Goal: Information Seeking & Learning: Check status

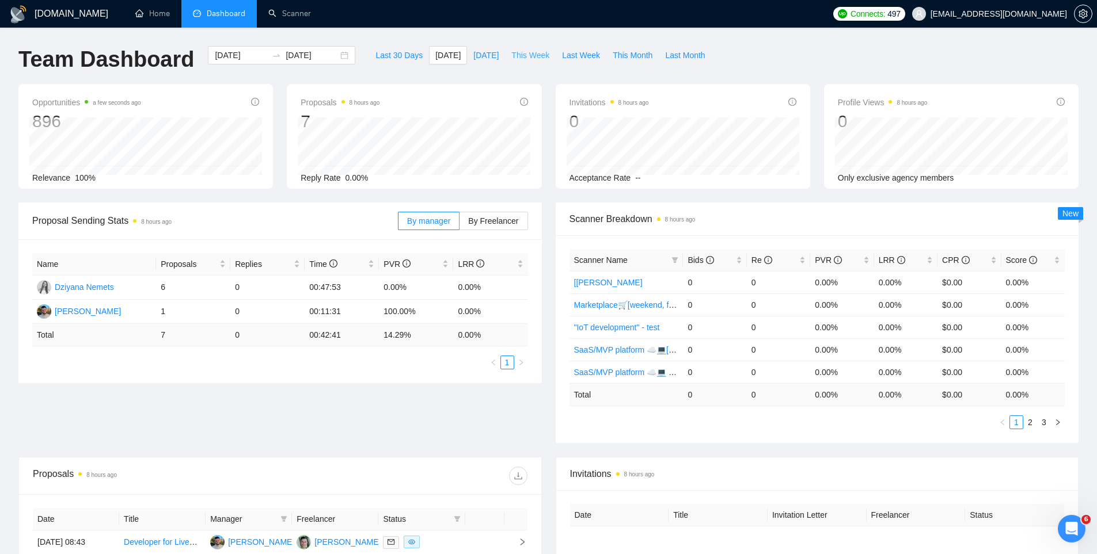
click at [529, 53] on span "This Week" at bounding box center [530, 55] width 38 height 13
type input "[DATE]"
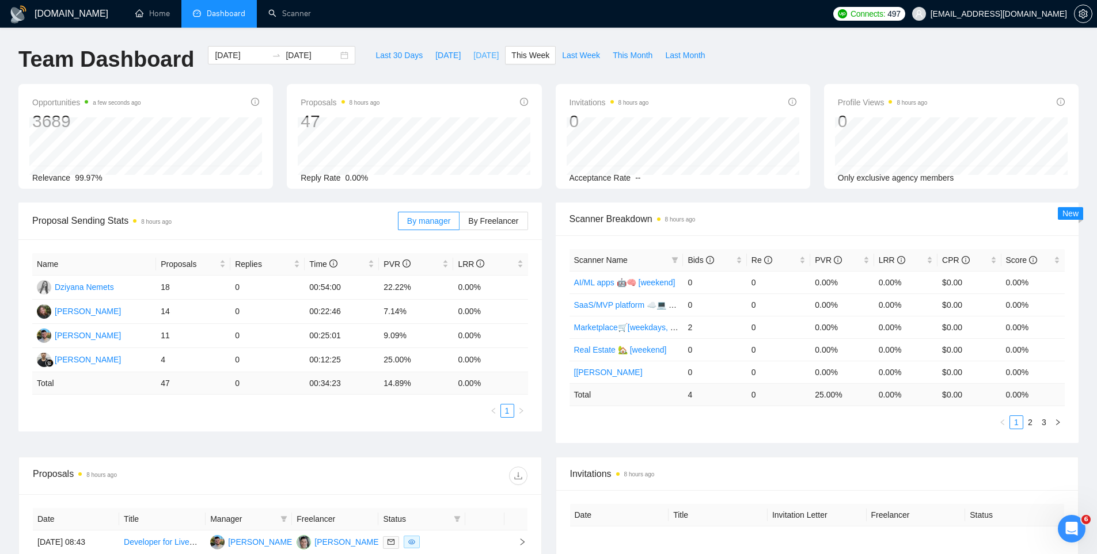
click at [473, 56] on span "[DATE]" at bounding box center [485, 55] width 25 height 13
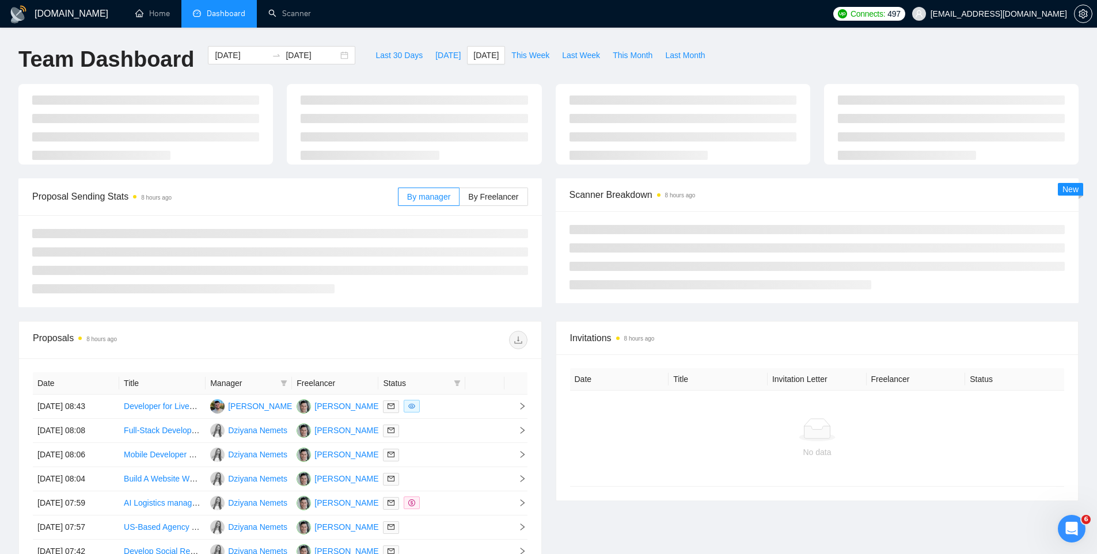
type input "[DATE]"
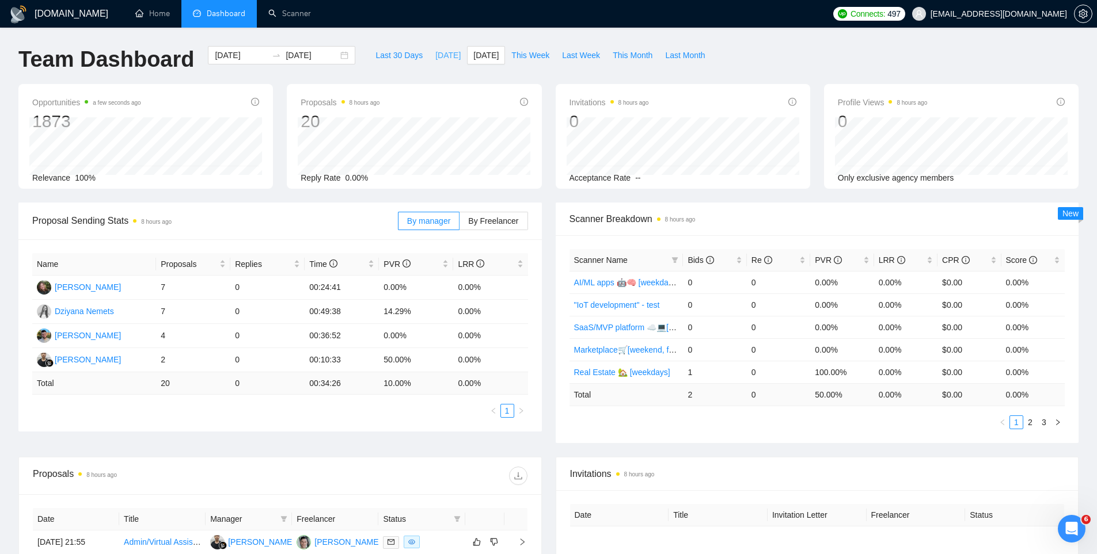
click at [437, 55] on span "[DATE]" at bounding box center [447, 55] width 25 height 13
type input "[DATE]"
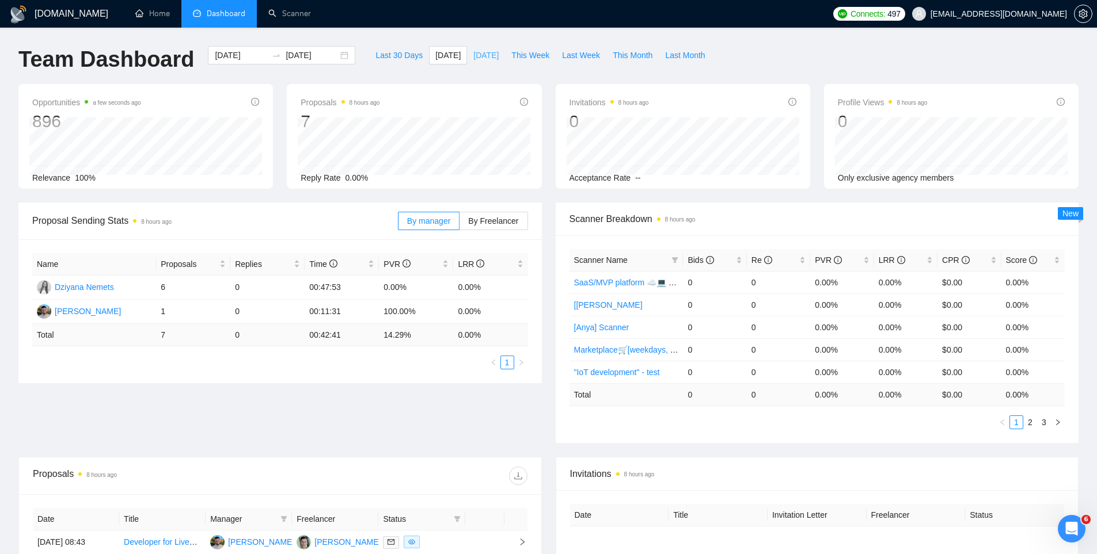
click at [470, 46] on button "[DATE]" at bounding box center [486, 55] width 38 height 18
type input "[DATE]"
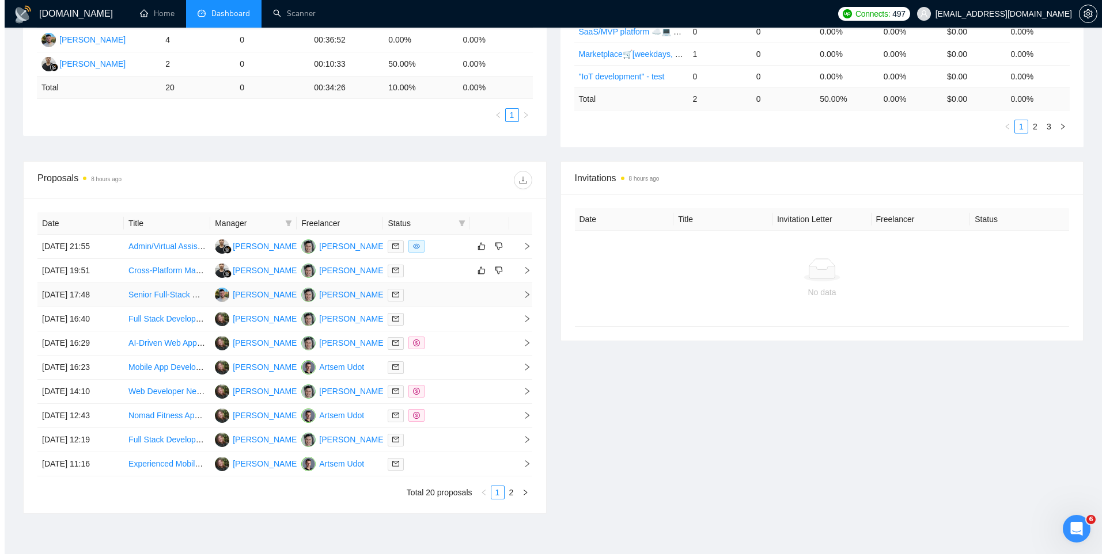
scroll to position [322, 0]
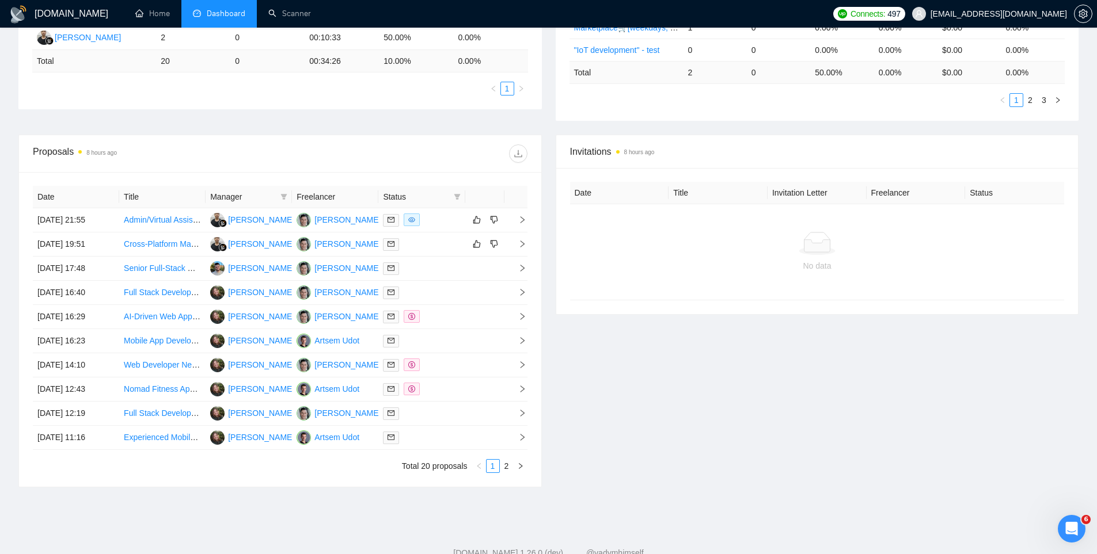
click at [467, 202] on th at bounding box center [484, 197] width 39 height 22
click at [457, 199] on icon "filter" at bounding box center [457, 197] width 6 height 6
click at [439, 217] on div at bounding box center [421, 220] width 77 height 13
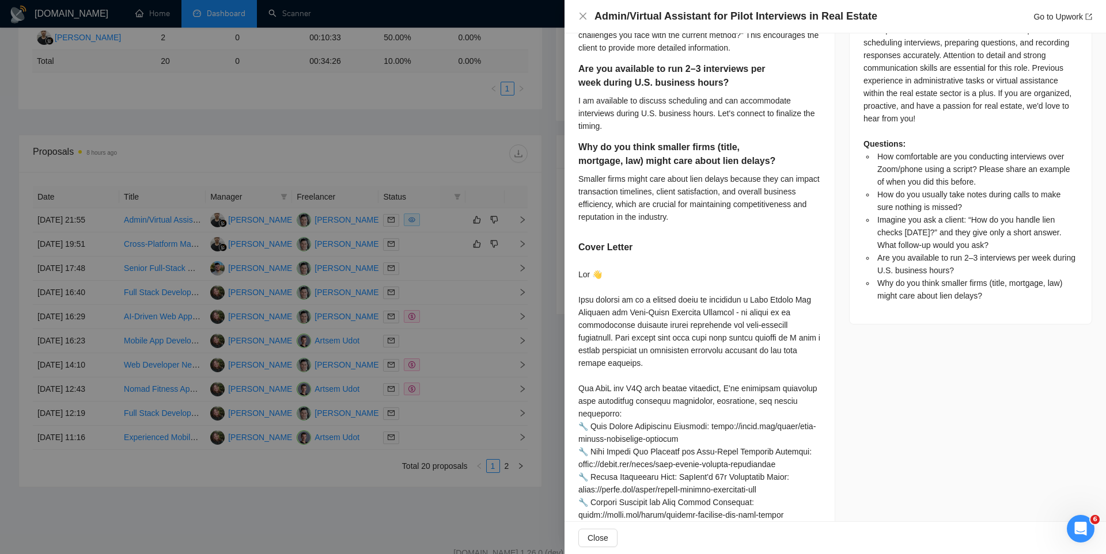
scroll to position [668, 0]
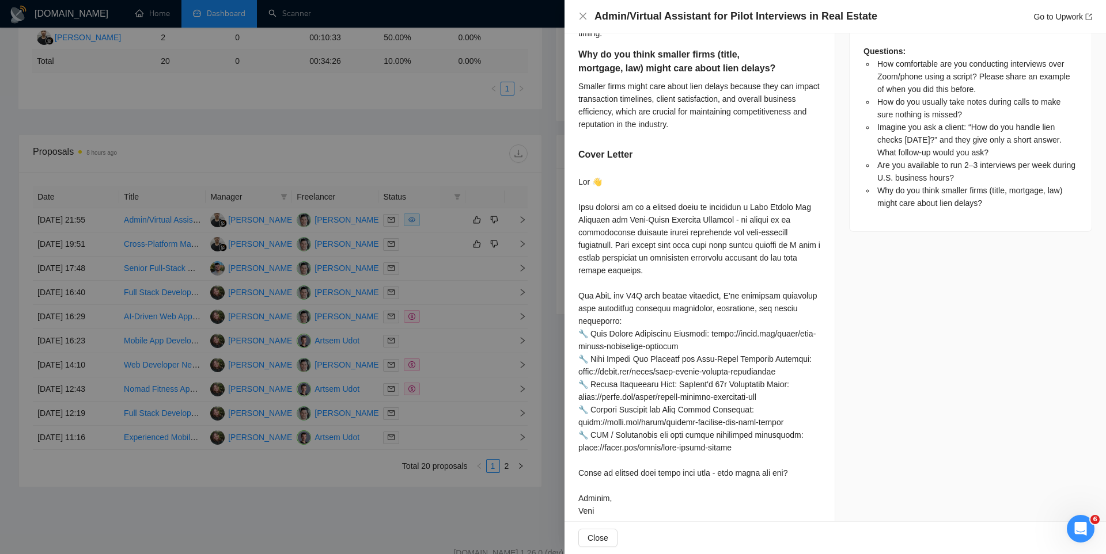
click at [497, 293] on div at bounding box center [553, 277] width 1106 height 554
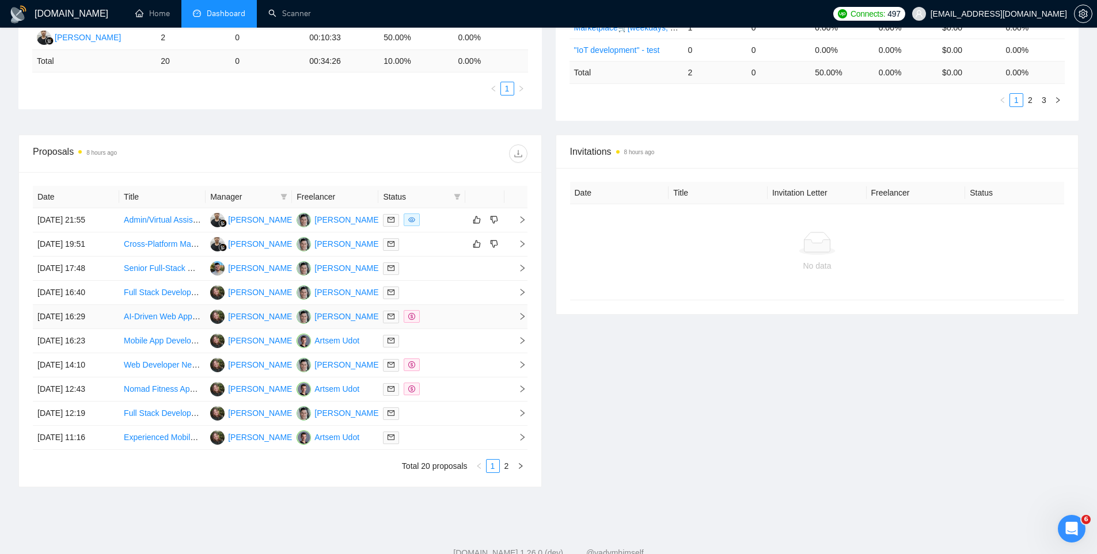
click at [405, 313] on span at bounding box center [412, 316] width 16 height 13
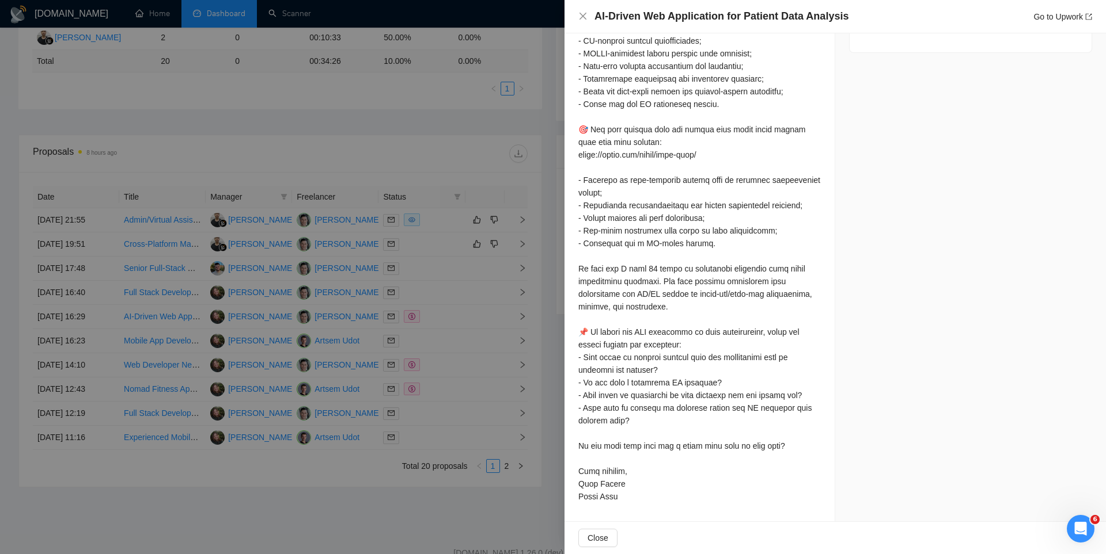
scroll to position [758, 0]
drag, startPoint x: 408, startPoint y: 503, endPoint x: 408, endPoint y: 495, distance: 8.1
click at [408, 502] on div at bounding box center [553, 277] width 1106 height 554
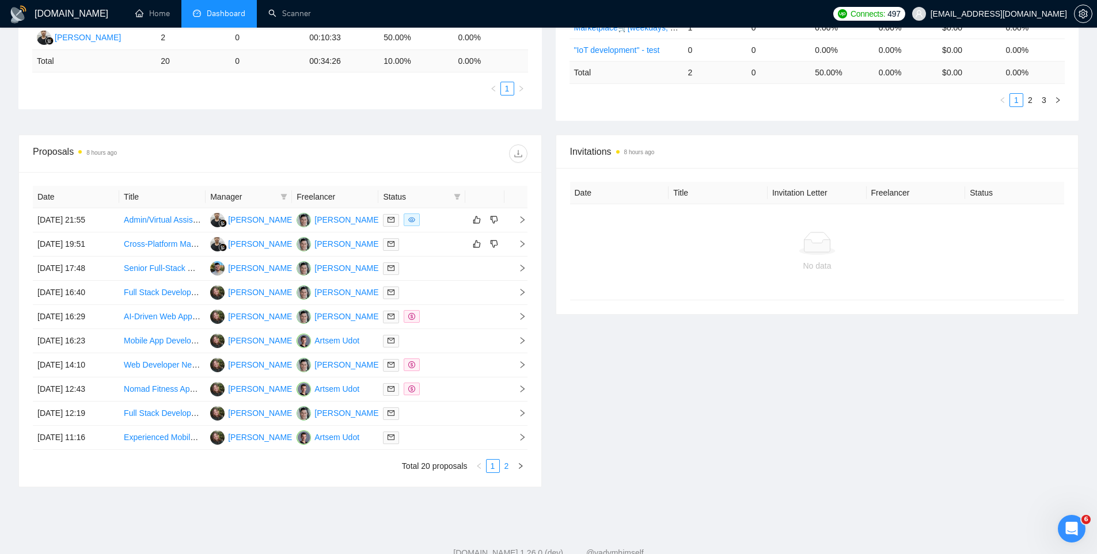
click at [507, 465] on link "2" at bounding box center [506, 466] width 13 height 13
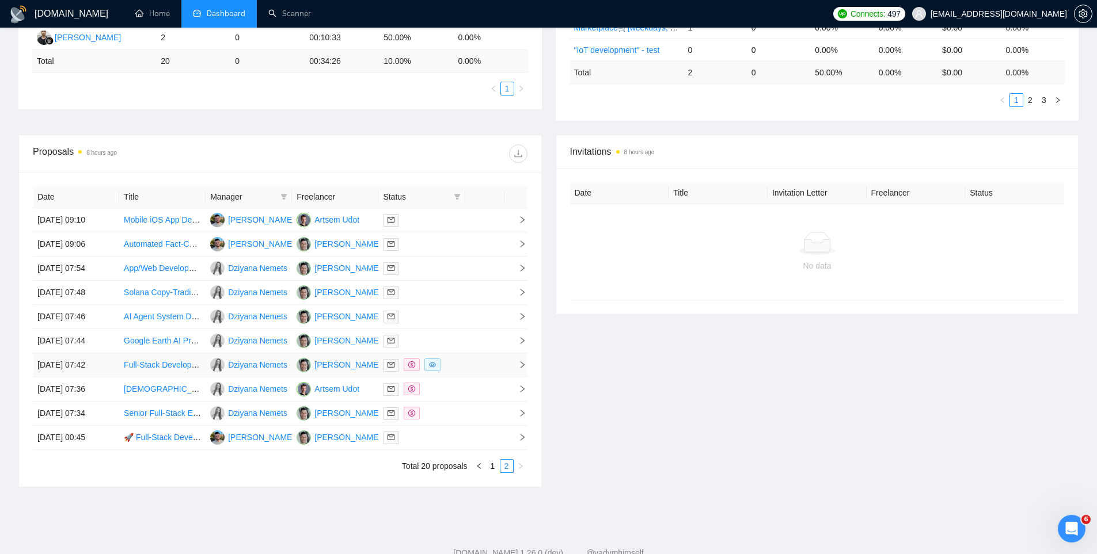
click at [465, 369] on td at bounding box center [484, 366] width 39 height 24
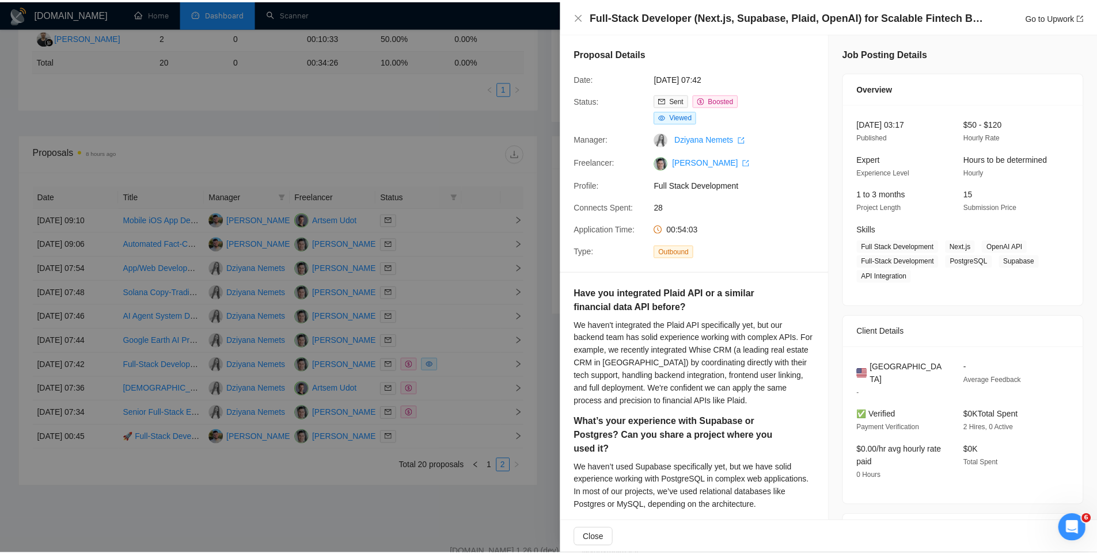
scroll to position [0, 0]
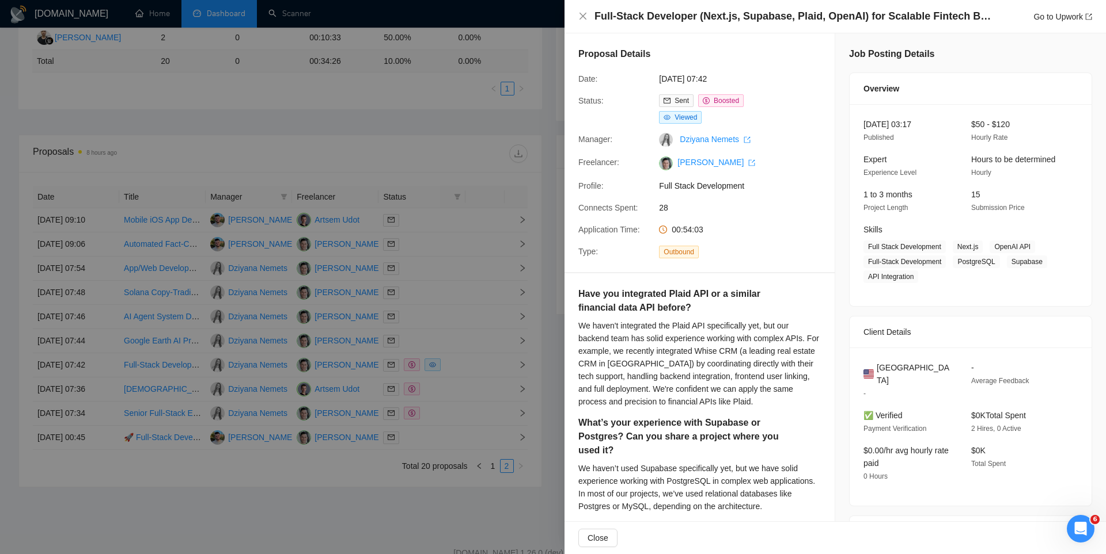
click at [496, 234] on div at bounding box center [553, 277] width 1106 height 554
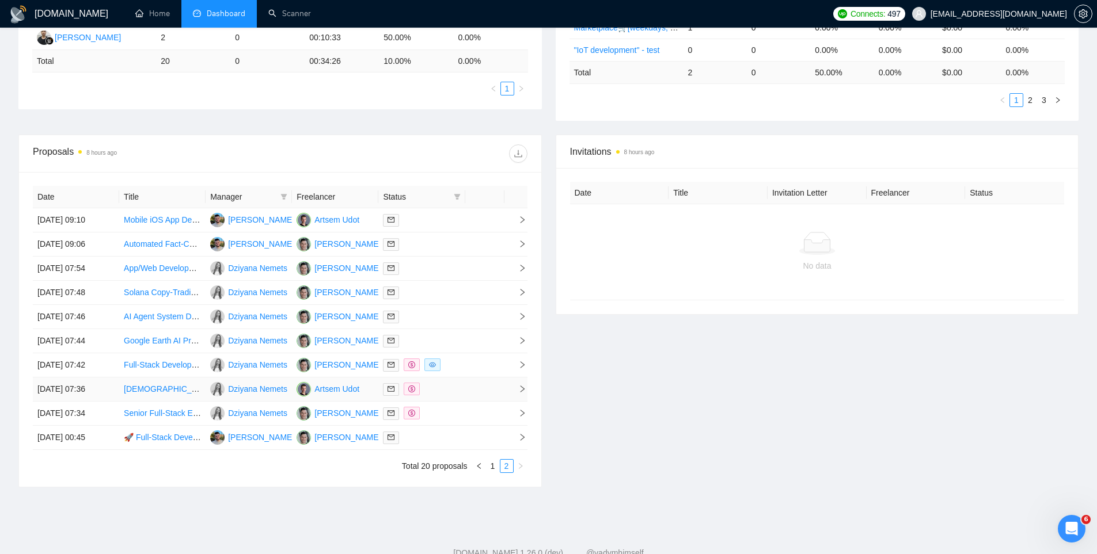
click at [459, 398] on td at bounding box center [421, 390] width 86 height 24
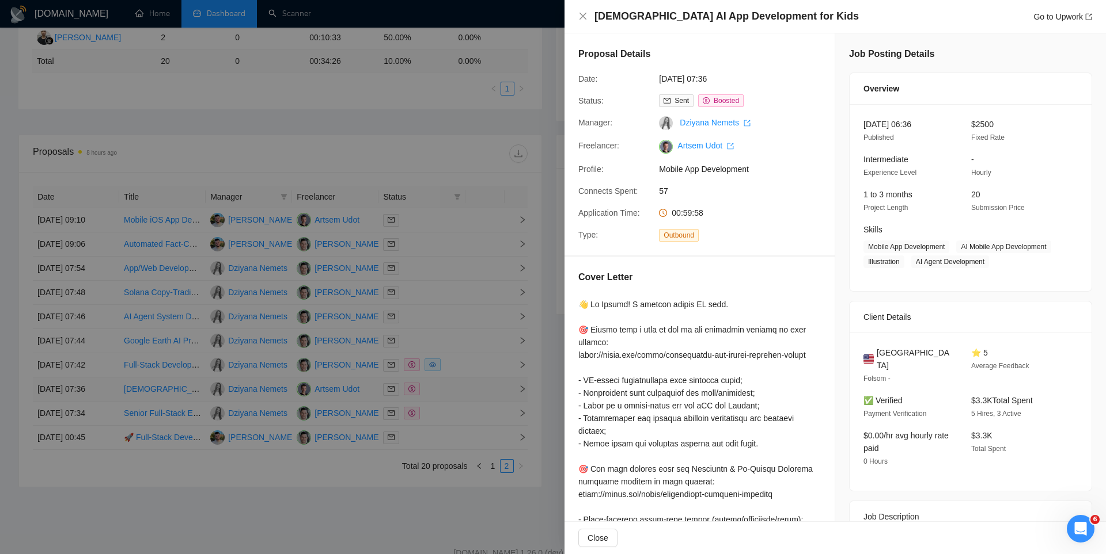
click at [459, 398] on div at bounding box center [553, 277] width 1106 height 554
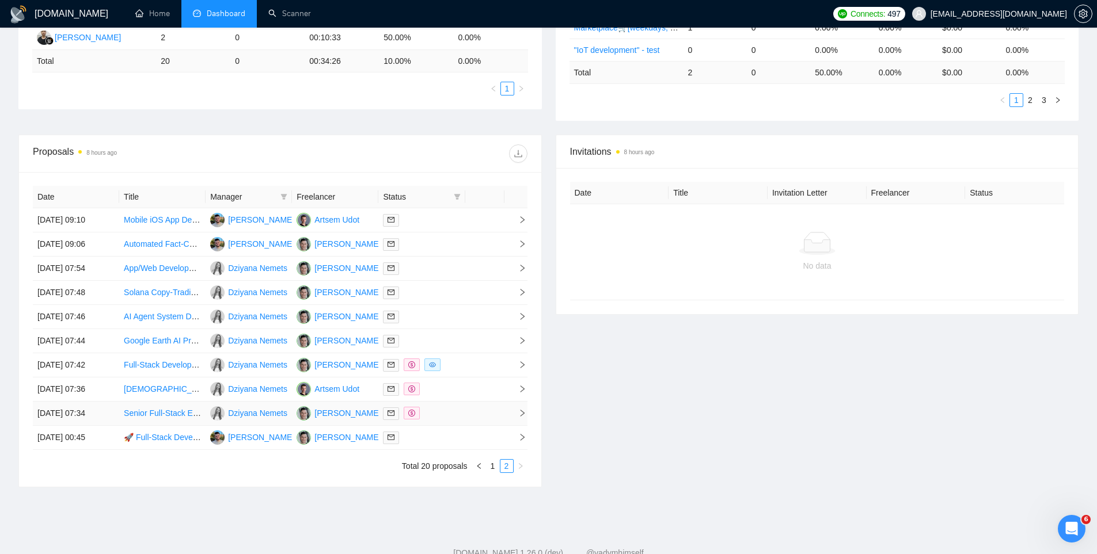
click at [458, 413] on div at bounding box center [421, 413] width 77 height 13
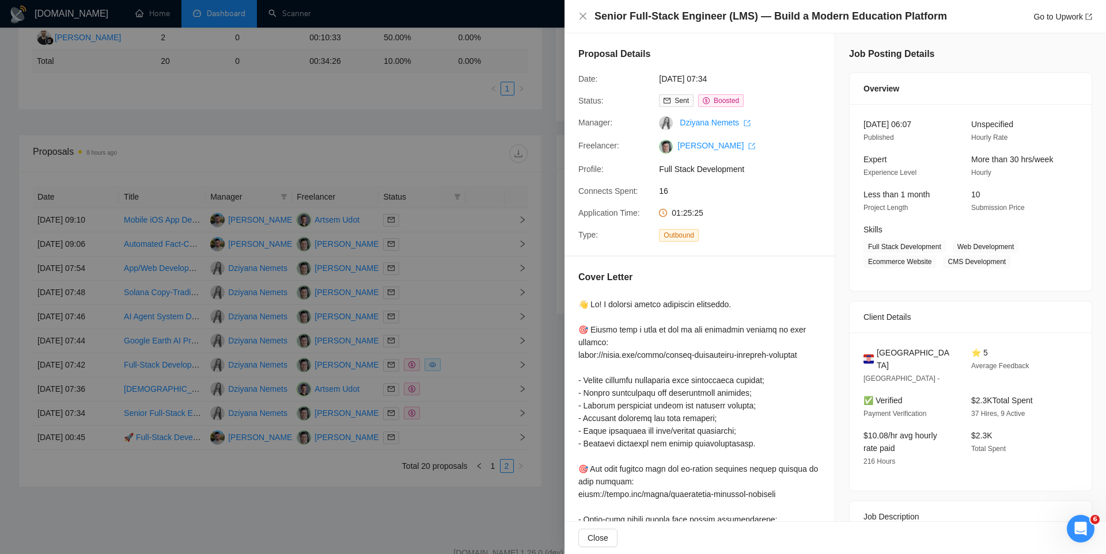
click at [454, 421] on div at bounding box center [553, 277] width 1106 height 554
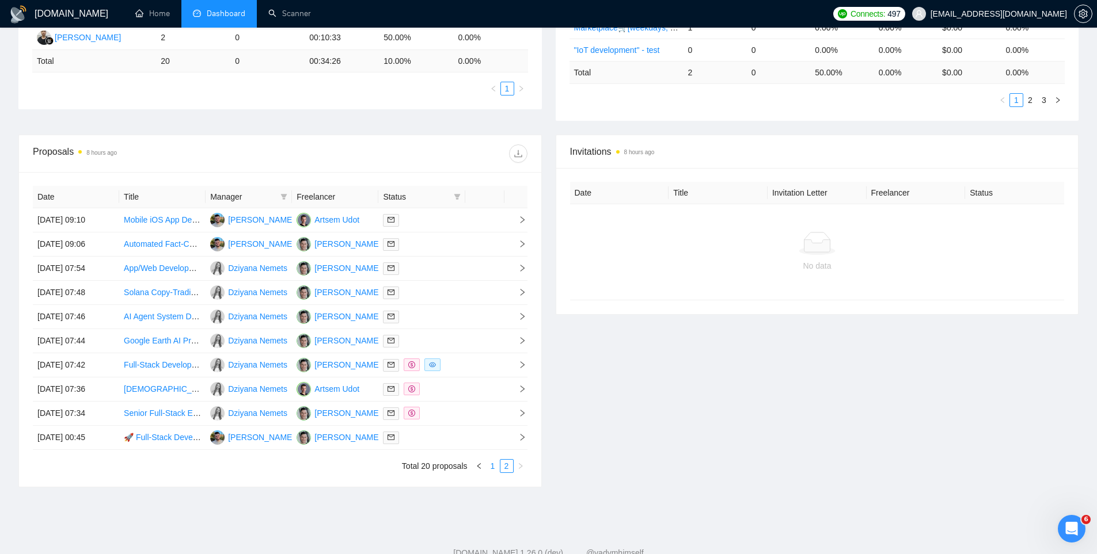
click at [488, 463] on link "1" at bounding box center [493, 466] width 13 height 13
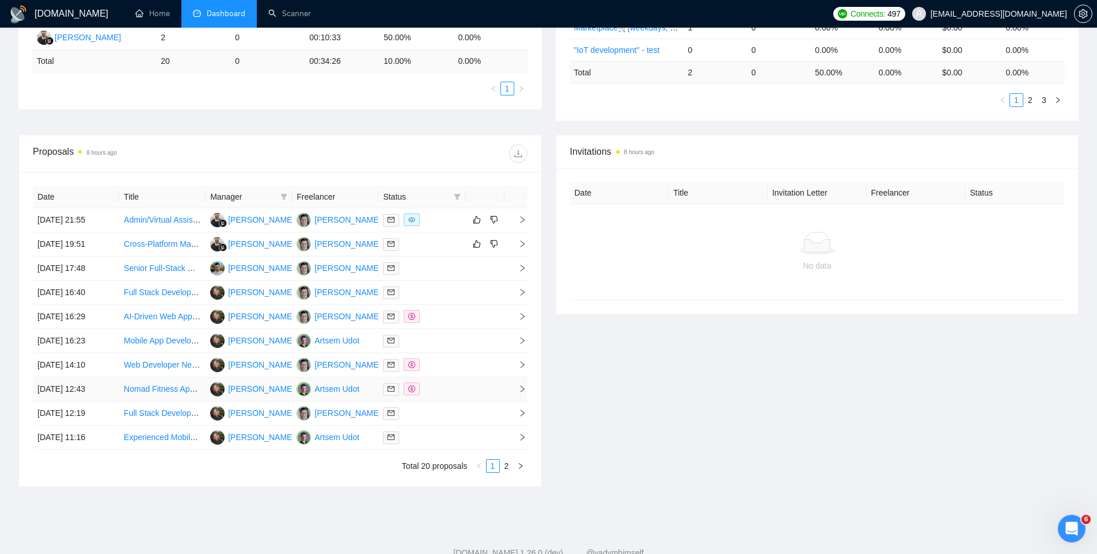
click at [442, 387] on div at bounding box center [421, 389] width 77 height 13
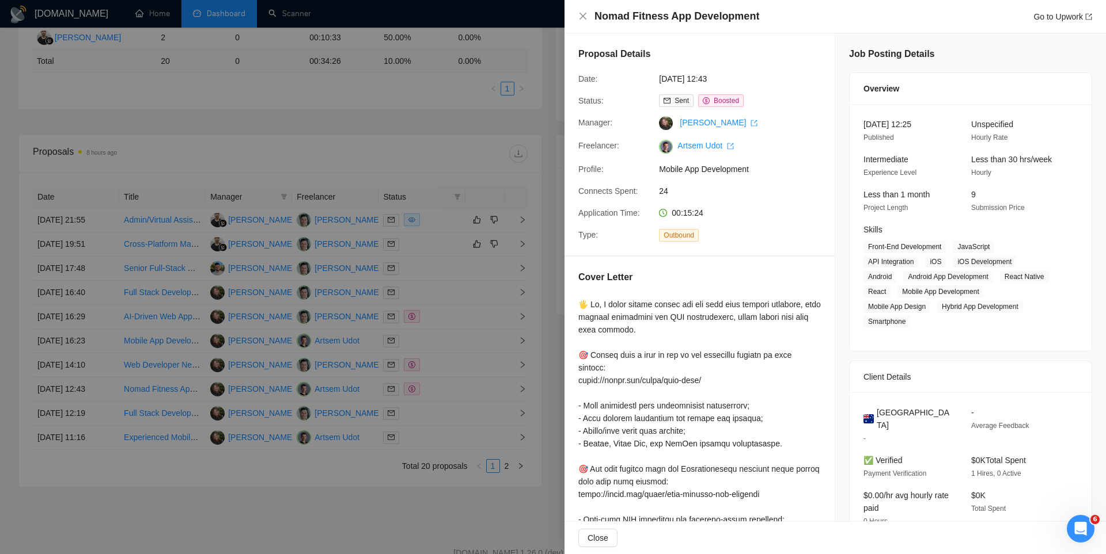
click at [442, 370] on div at bounding box center [553, 277] width 1106 height 554
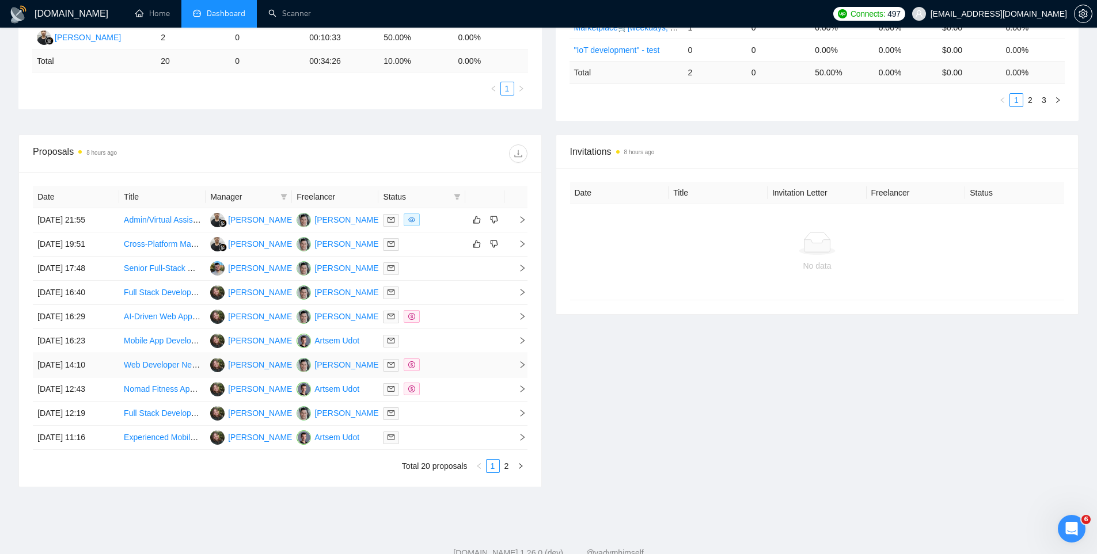
click at [454, 372] on td at bounding box center [421, 366] width 86 height 24
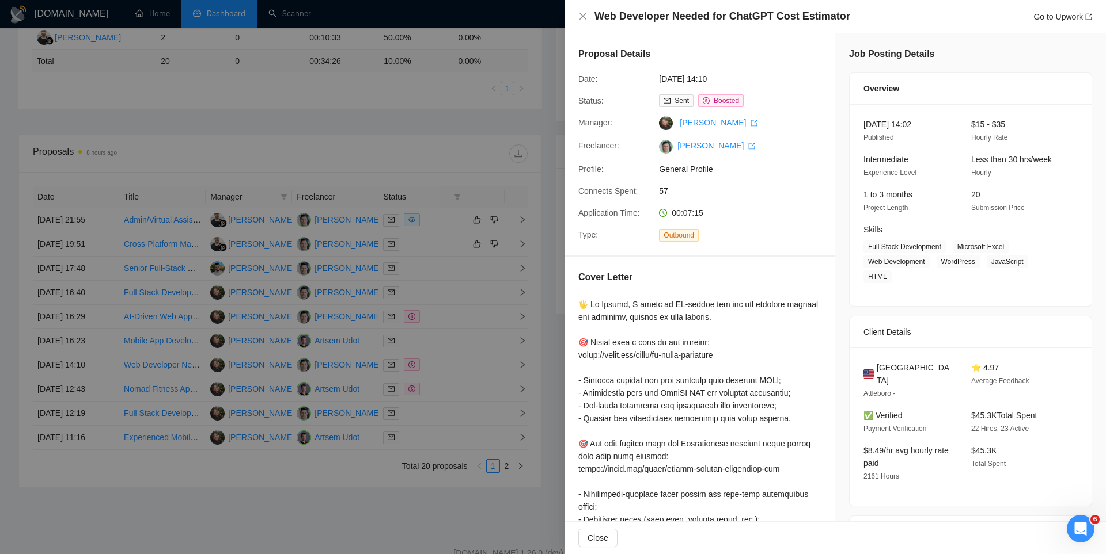
click at [451, 362] on div at bounding box center [553, 277] width 1106 height 554
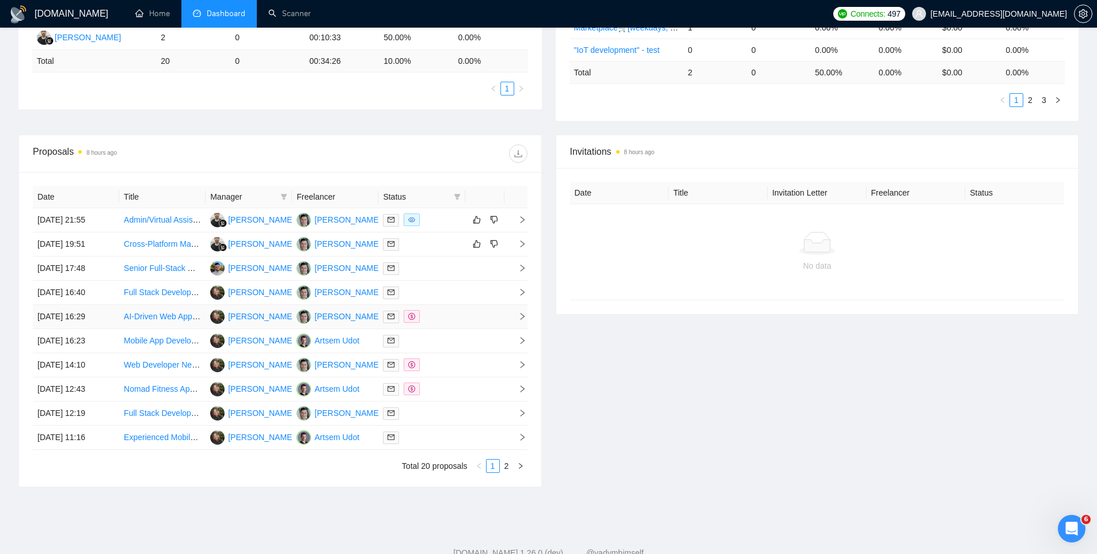
click at [451, 318] on div at bounding box center [421, 316] width 77 height 13
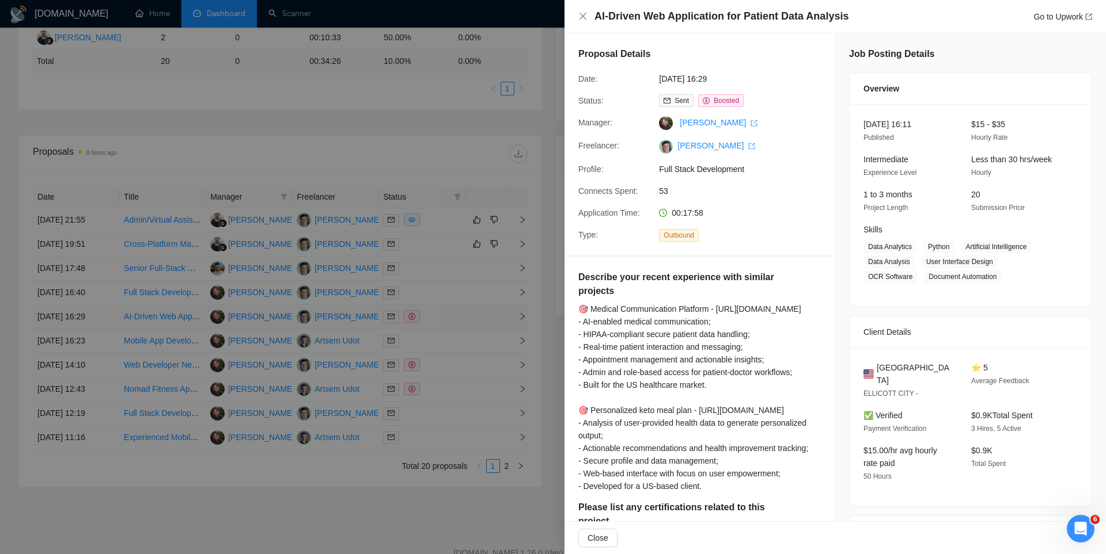
click at [451, 318] on div at bounding box center [553, 277] width 1106 height 554
